Goal: Task Accomplishment & Management: Complete application form

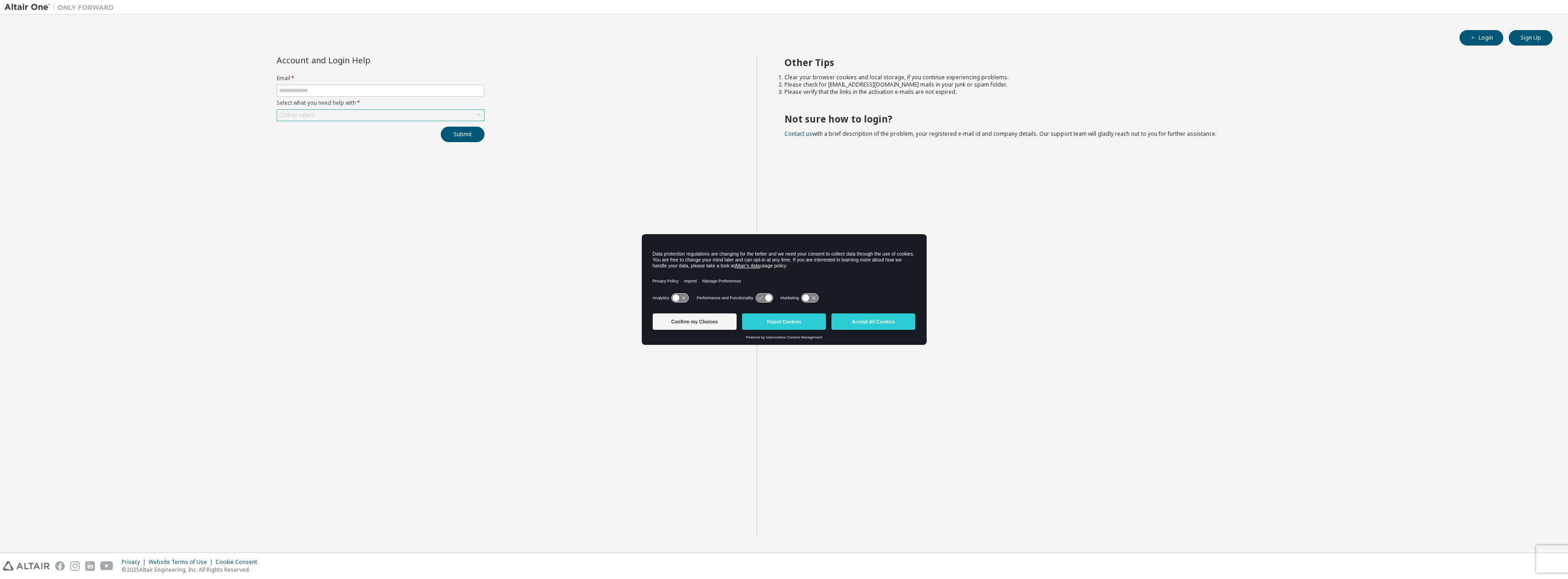
click at [333, 119] on div "Click to select" at bounding box center [380, 115] width 207 height 11
click at [349, 273] on div "Account and Login Help Email * Select what you need help with * Click to select…" at bounding box center [380, 297] width 752 height 480
click at [701, 329] on button "Confirm my Choices" at bounding box center [695, 321] width 84 height 16
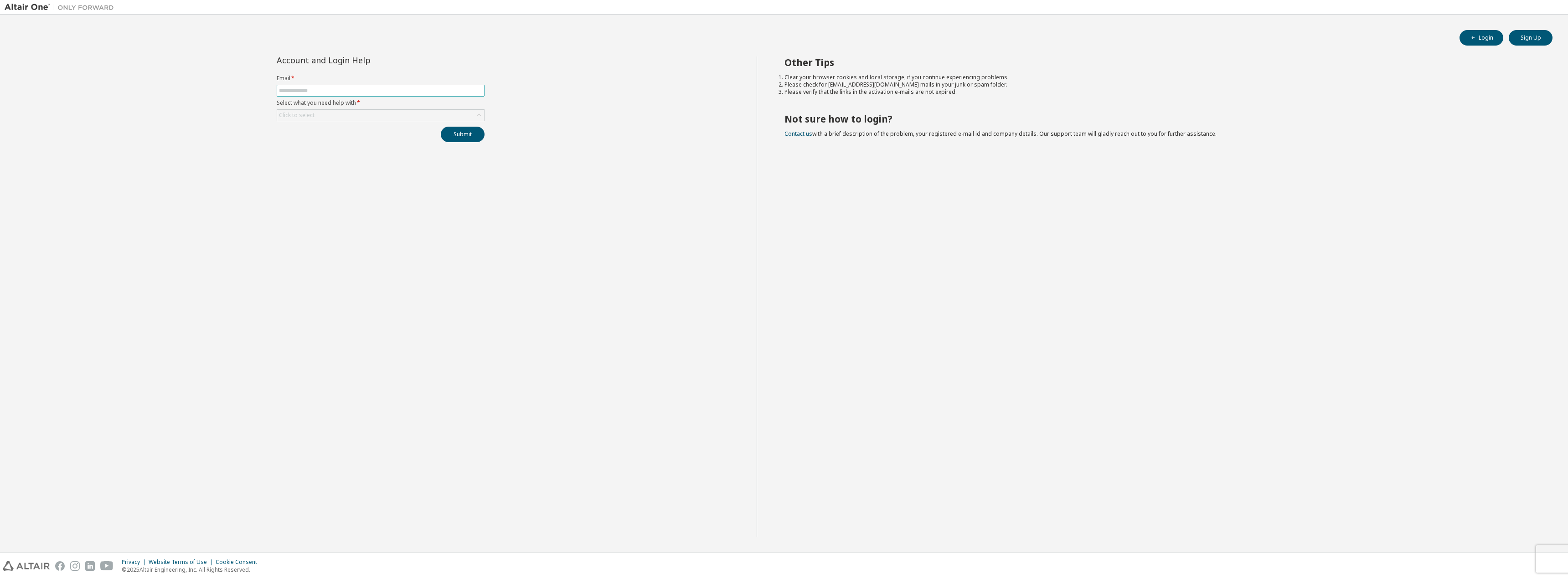
click at [415, 91] on input "text" at bounding box center [380, 91] width 203 height 7
type input "**********"
click at [436, 115] on div "Click to select" at bounding box center [380, 115] width 207 height 11
click at [435, 115] on div "Click to select" at bounding box center [380, 115] width 207 height 11
click at [430, 117] on div "Click to select" at bounding box center [380, 115] width 207 height 11
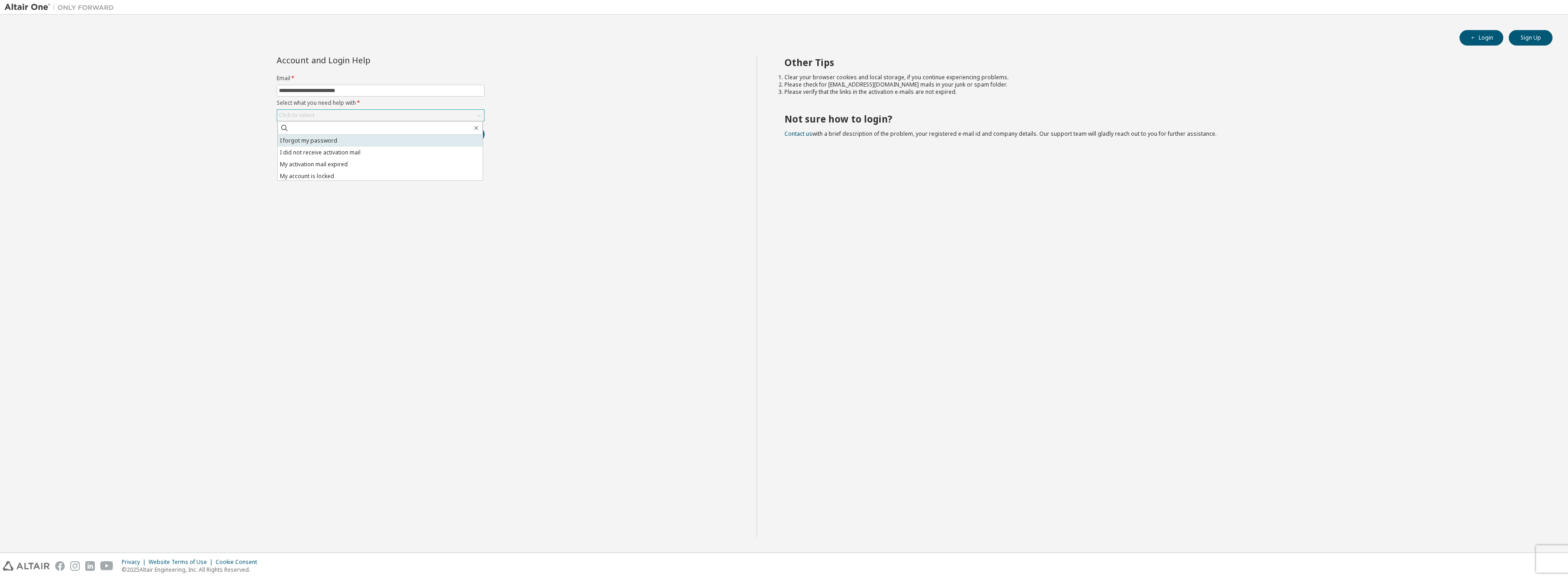
click at [411, 137] on li "I forgot my password" at bounding box center [380, 140] width 205 height 12
click at [466, 139] on button "Submit" at bounding box center [463, 134] width 44 height 15
